Goal: Task Accomplishment & Management: Complete application form

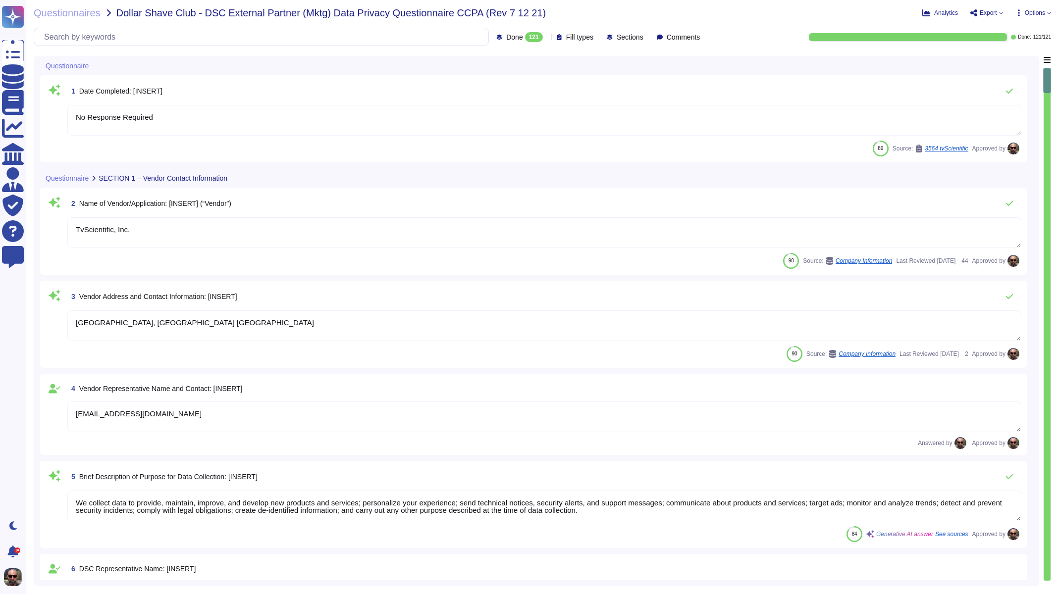
type textarea "No Response Required"
type textarea "TvScientific, Inc."
type textarea "[GEOGRAPHIC_DATA], [GEOGRAPHIC_DATA] [GEOGRAPHIC_DATA]"
type textarea "[EMAIL_ADDRESS][DOMAIN_NAME]"
type textarea "We collect data to provide, maintain, improve, and develop new products and ser…"
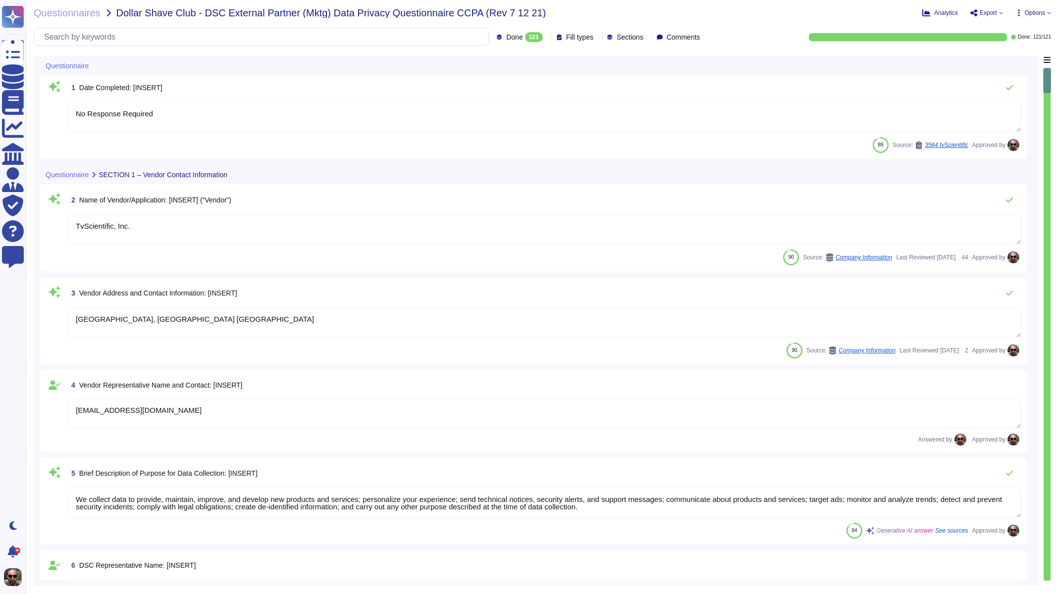
type textarea "No Response Required"
type textarea "TvScientific, Inc."
type textarea "[GEOGRAPHIC_DATA], [GEOGRAPHIC_DATA] [GEOGRAPHIC_DATA]"
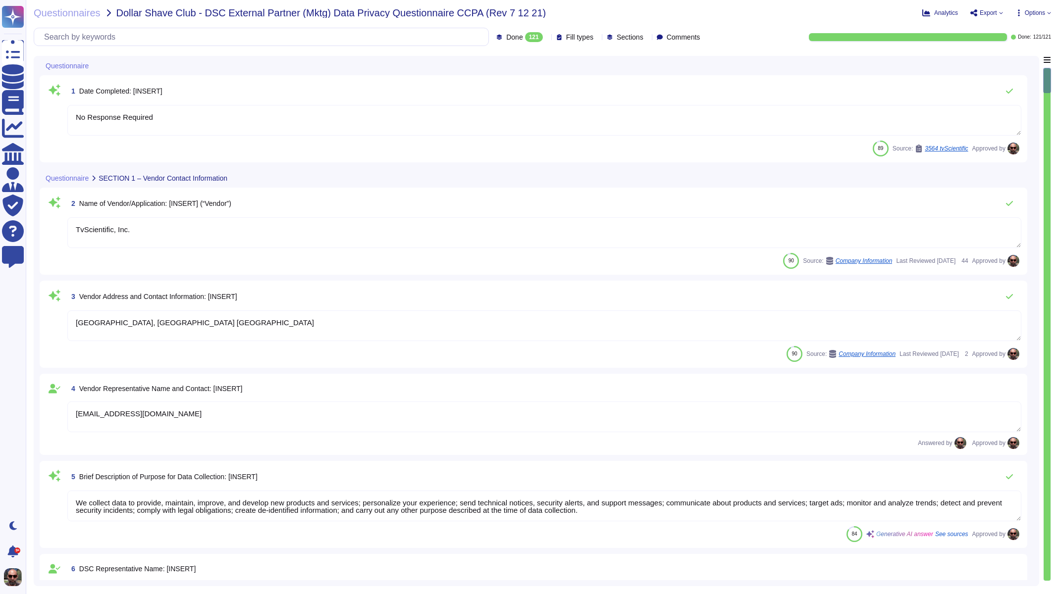
click at [1043, 8] on div "Analytics Export Copy link Download Options" at bounding box center [926, 13] width 249 height 10
click at [1040, 10] on span "Options" at bounding box center [1035, 13] width 20 height 6
click at [70, 12] on span "Questionnaires" at bounding box center [67, 13] width 67 height 10
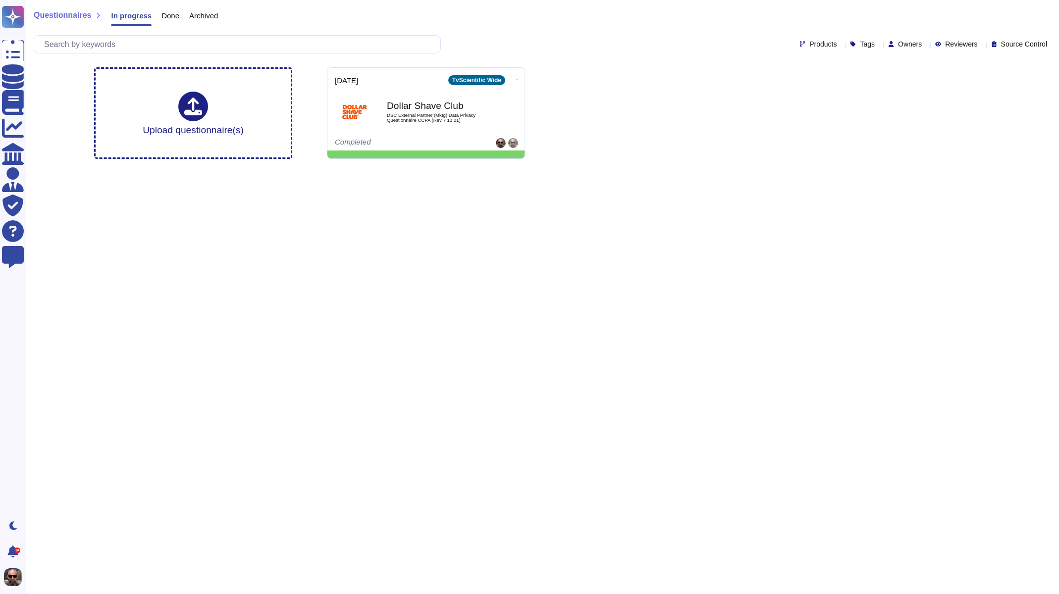
click at [166, 16] on span "Done" at bounding box center [170, 15] width 18 height 7
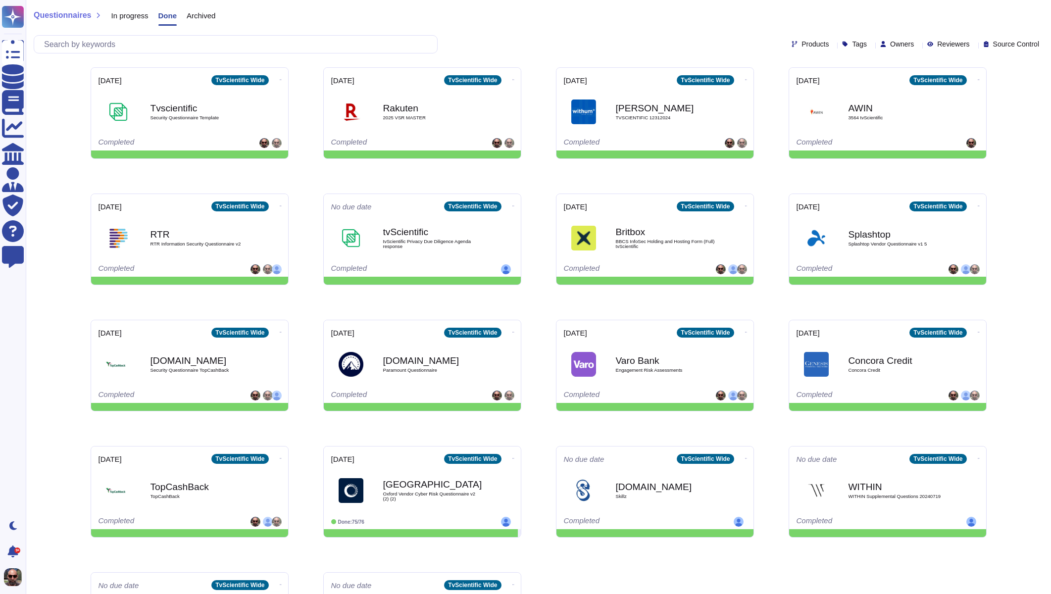
click at [143, 16] on span "In progress" at bounding box center [129, 15] width 37 height 7
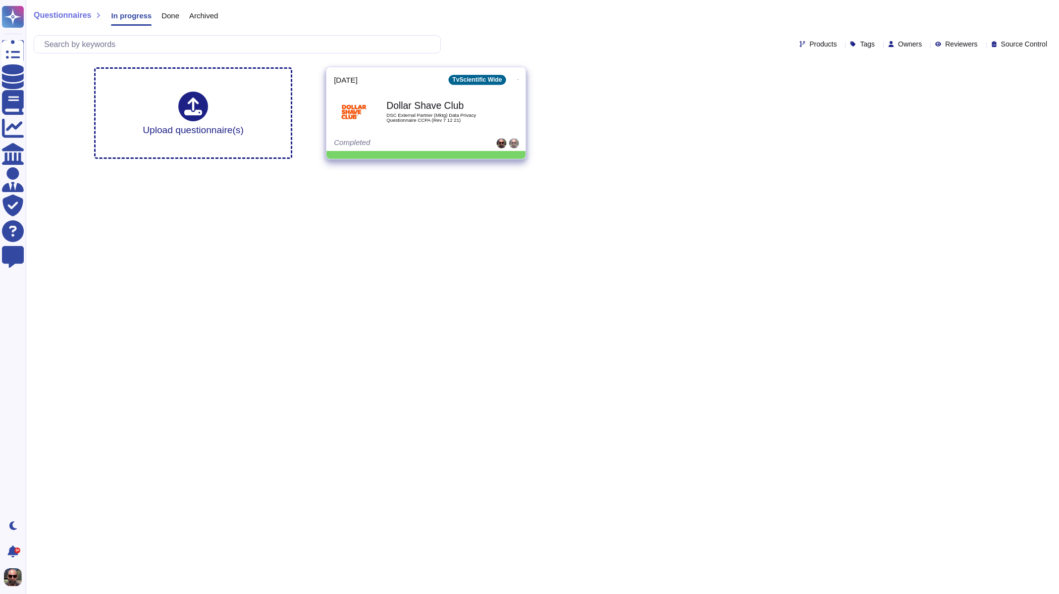
click at [517, 78] on icon at bounding box center [518, 79] width 2 height 2
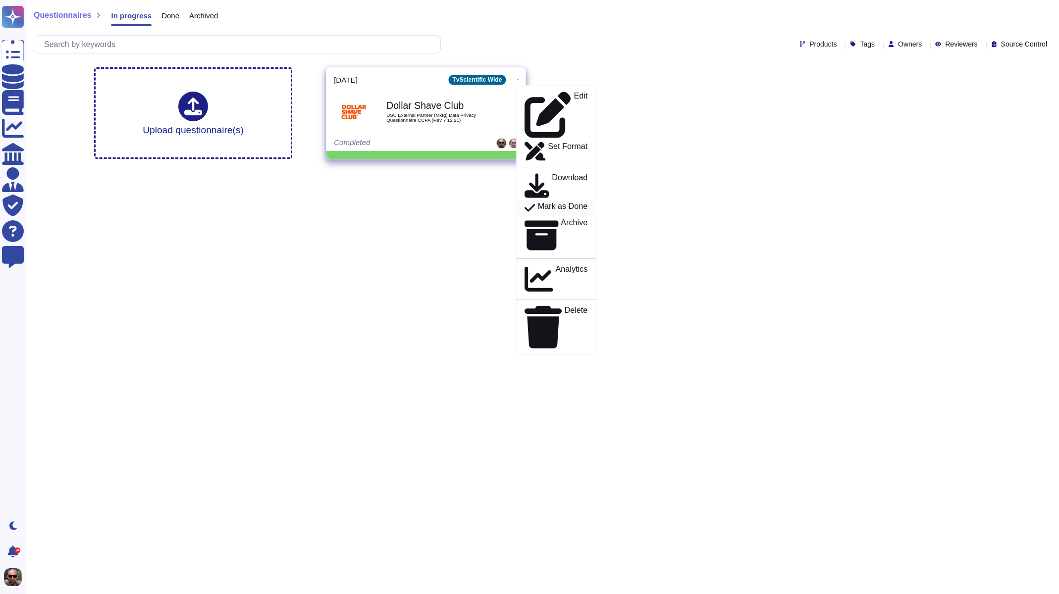
click at [542, 203] on p "Mark as Done" at bounding box center [563, 209] width 50 height 12
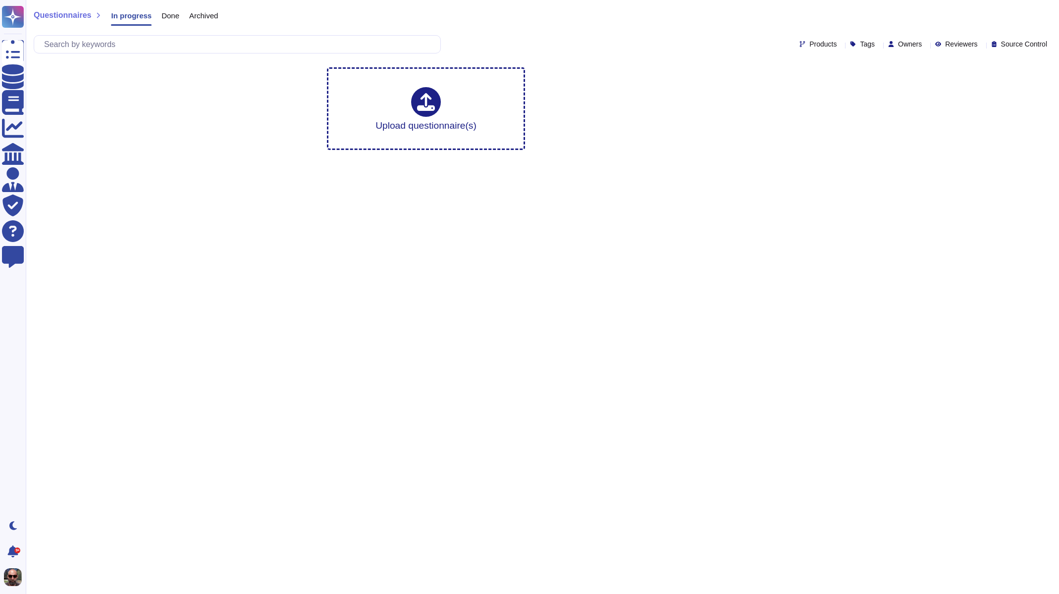
click at [174, 14] on span "Done" at bounding box center [170, 15] width 18 height 7
